Goal: Navigation & Orientation: Find specific page/section

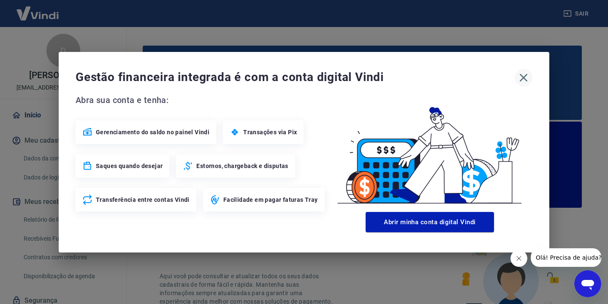
click at [521, 79] on icon "button" at bounding box center [524, 78] width 8 height 8
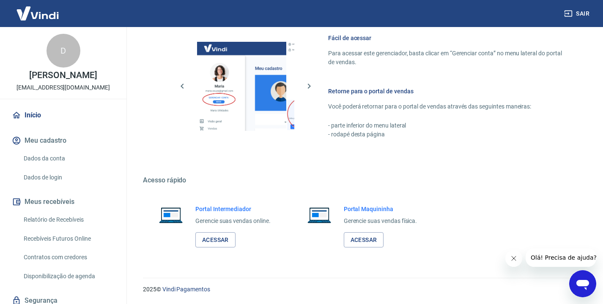
scroll to position [535, 0]
click at [219, 238] on link "Acessar" at bounding box center [215, 240] width 40 height 16
click at [574, 13] on button "Sair" at bounding box center [577, 14] width 30 height 16
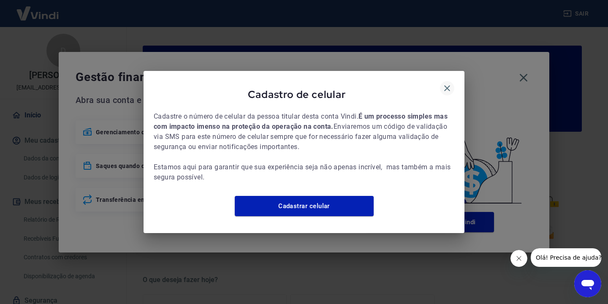
click at [449, 84] on icon "button" at bounding box center [447, 88] width 10 height 10
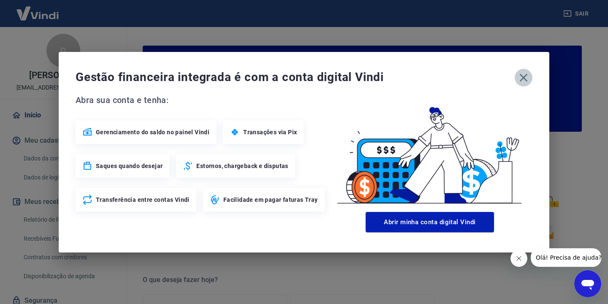
click at [524, 76] on icon "button" at bounding box center [524, 78] width 14 height 14
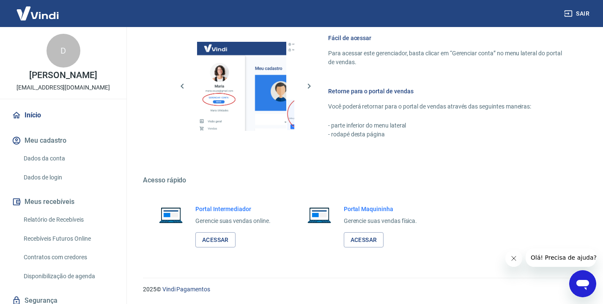
scroll to position [459, 0]
click at [237, 207] on h6 "Portal Intermediador" at bounding box center [232, 209] width 75 height 8
click at [226, 236] on link "Acessar" at bounding box center [215, 240] width 40 height 16
